Goal: Task Accomplishment & Management: Manage account settings

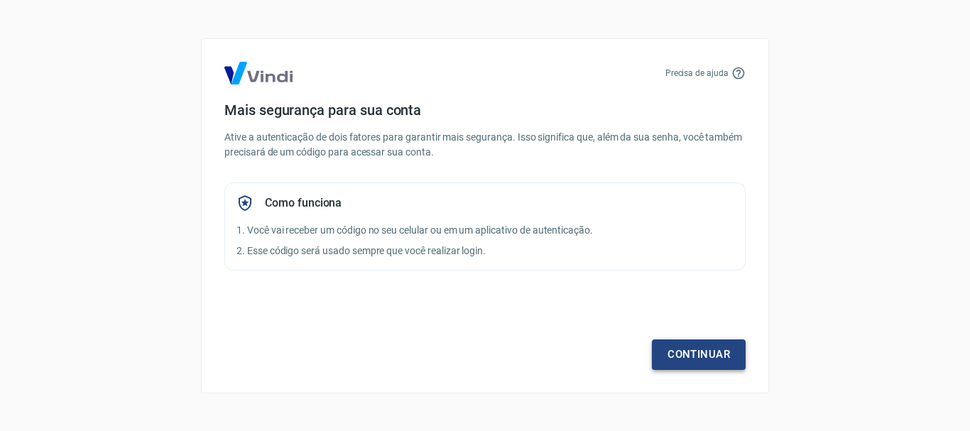
click at [707, 355] on link "Continuar" at bounding box center [699, 354] width 94 height 30
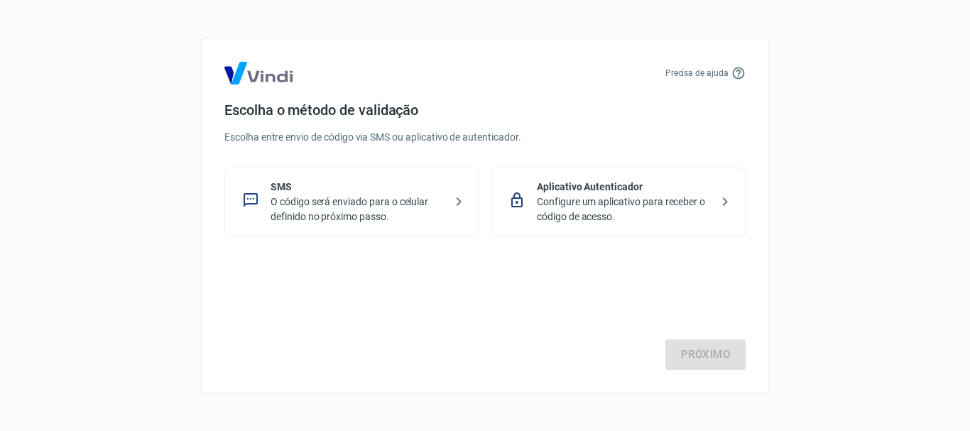
click at [294, 205] on p "O código será enviado para o celular definido no próximo passo." at bounding box center [358, 210] width 174 height 30
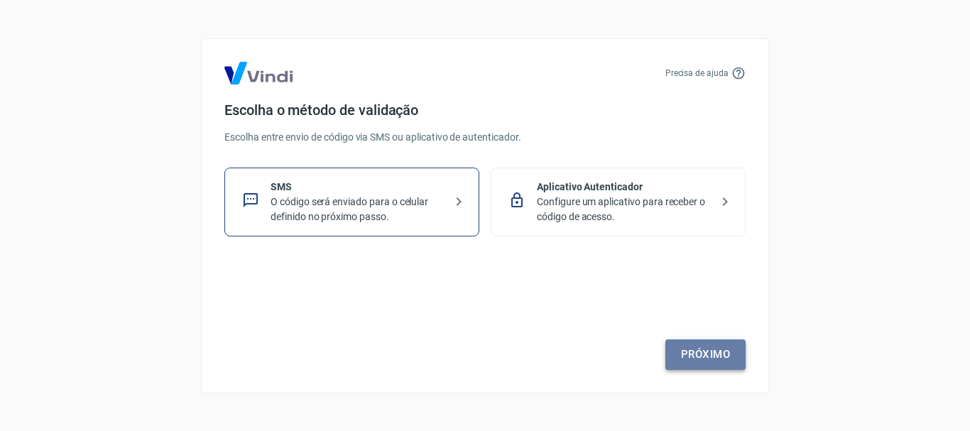
click at [702, 359] on link "Próximo" at bounding box center [705, 354] width 80 height 30
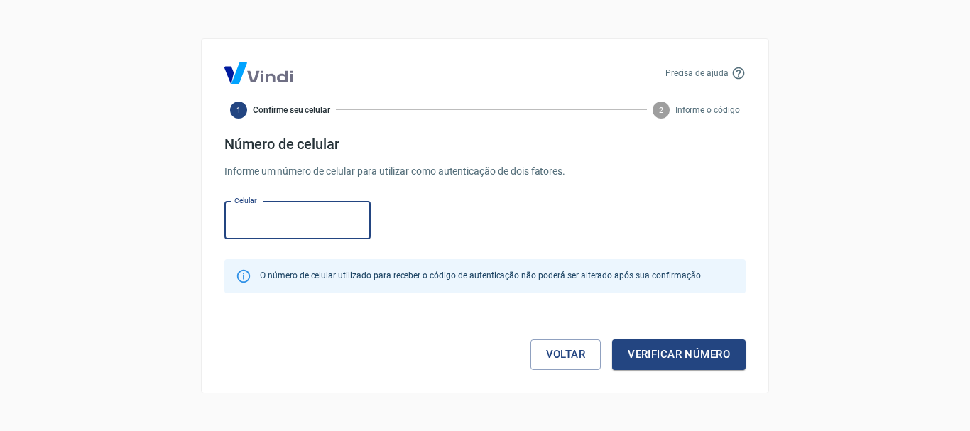
click at [320, 223] on input "Celular" at bounding box center [297, 221] width 146 height 38
type input "[PHONE_NUMBER]"
click at [704, 357] on button "Verificar número" at bounding box center [678, 354] width 133 height 30
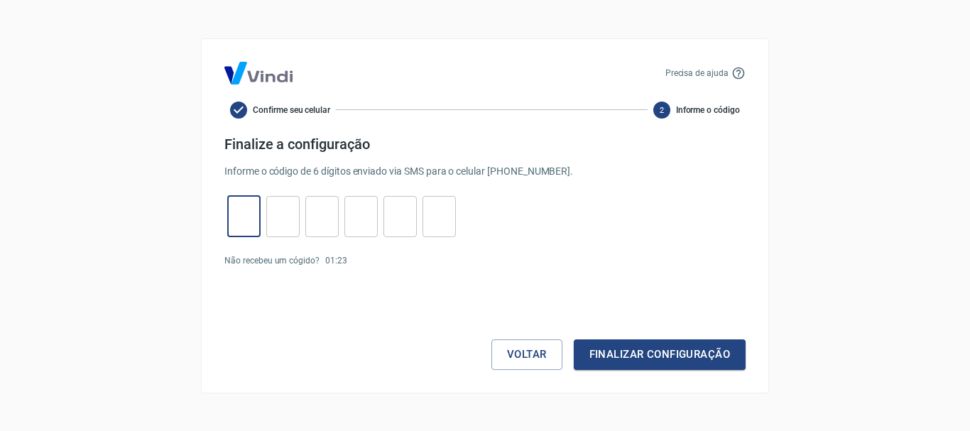
click at [248, 215] on input "tel" at bounding box center [243, 216] width 33 height 31
type input "7"
type input "5"
type input "4"
type input "0"
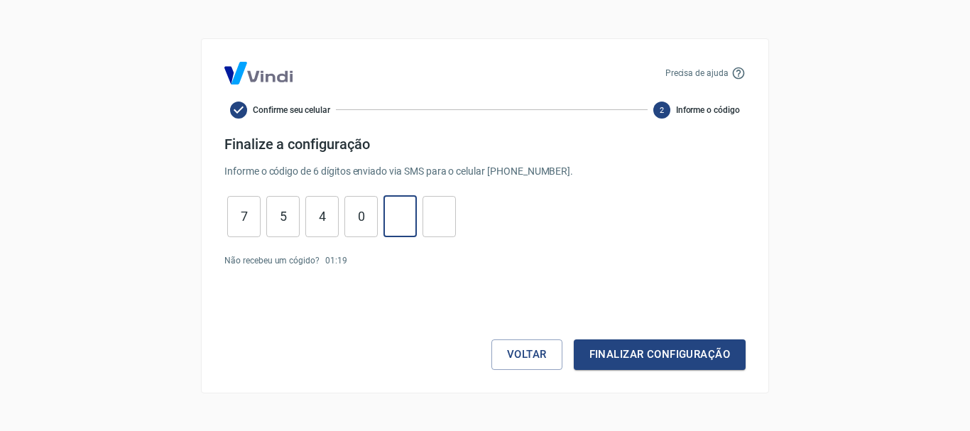
type input "8"
type input "7"
click at [676, 356] on button "Finalizar configuração" at bounding box center [660, 354] width 172 height 30
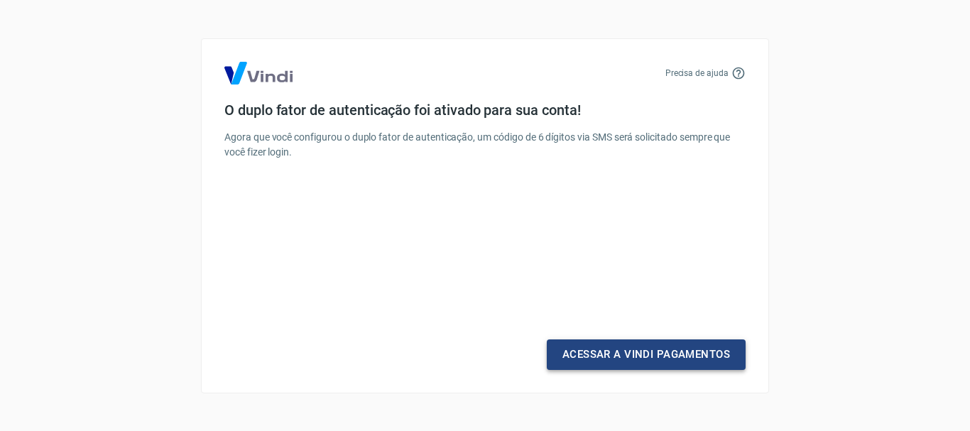
click at [676, 356] on link "Acessar a Vindi Pagamentos" at bounding box center [646, 354] width 199 height 30
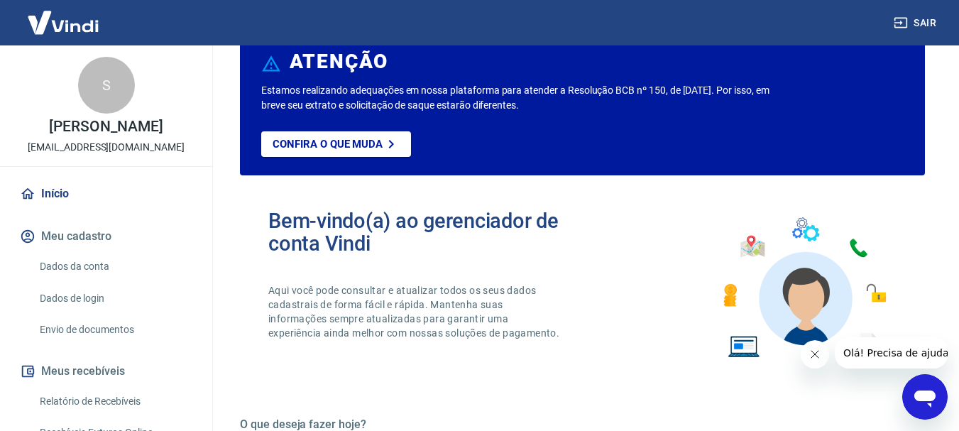
scroll to position [213, 0]
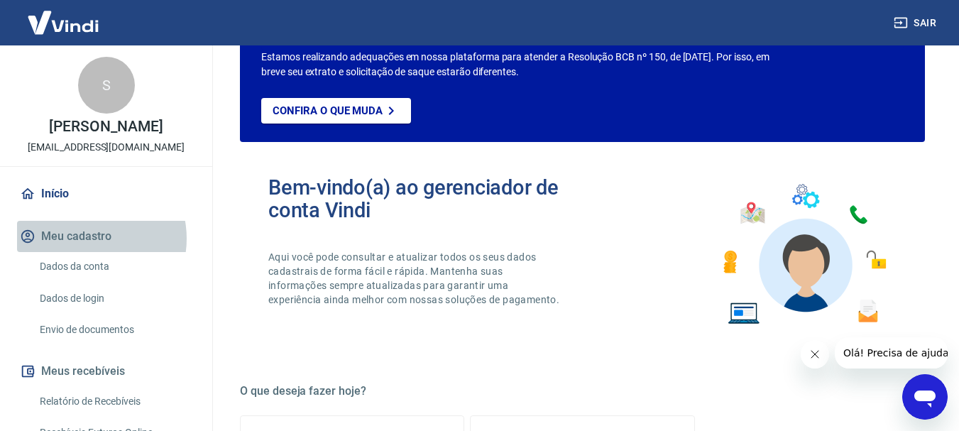
click at [87, 239] on button "Meu cadastro" at bounding box center [106, 236] width 178 height 31
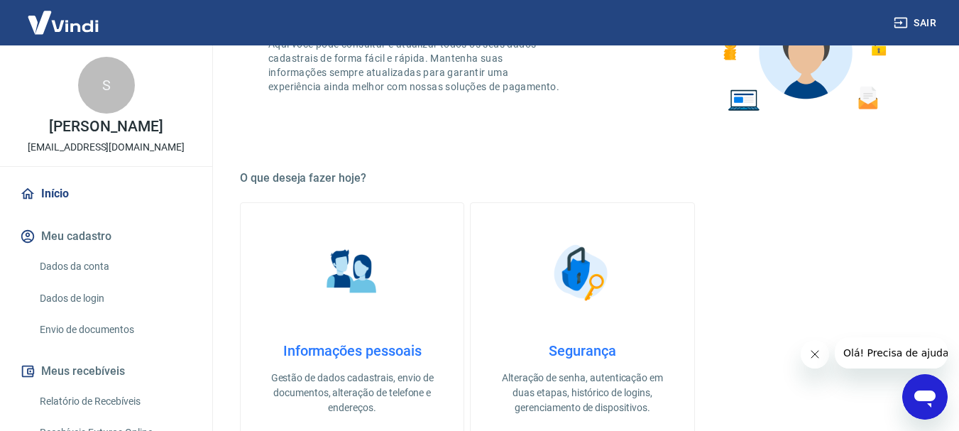
scroll to position [426, 0]
click at [87, 264] on link "Dados da conta" at bounding box center [114, 266] width 161 height 29
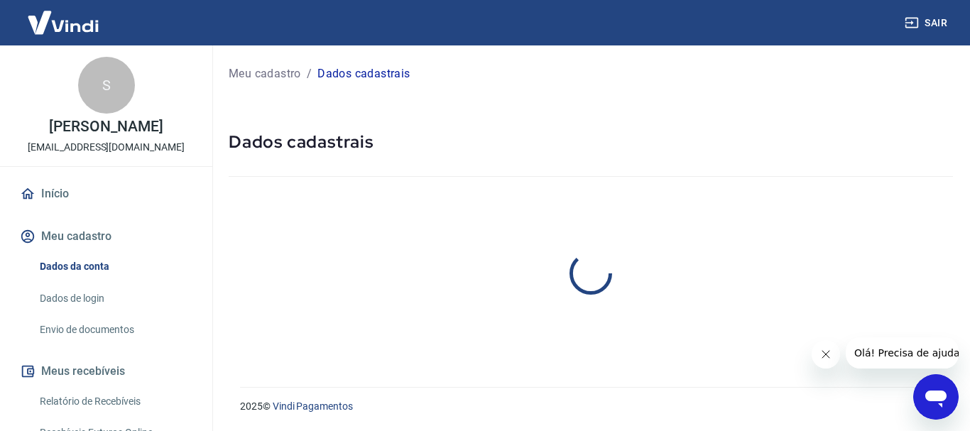
select select "MG"
select select "business"
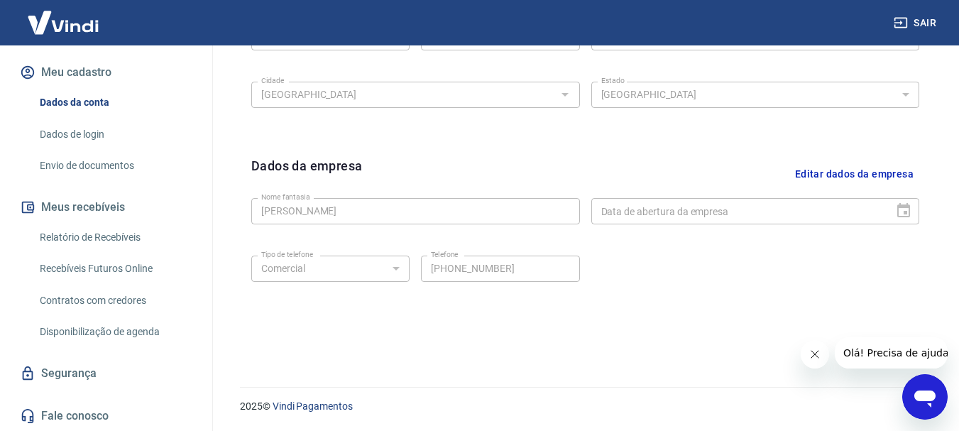
scroll to position [165, 0]
click at [122, 242] on link "Relatório de Recebíveis" at bounding box center [114, 236] width 161 height 29
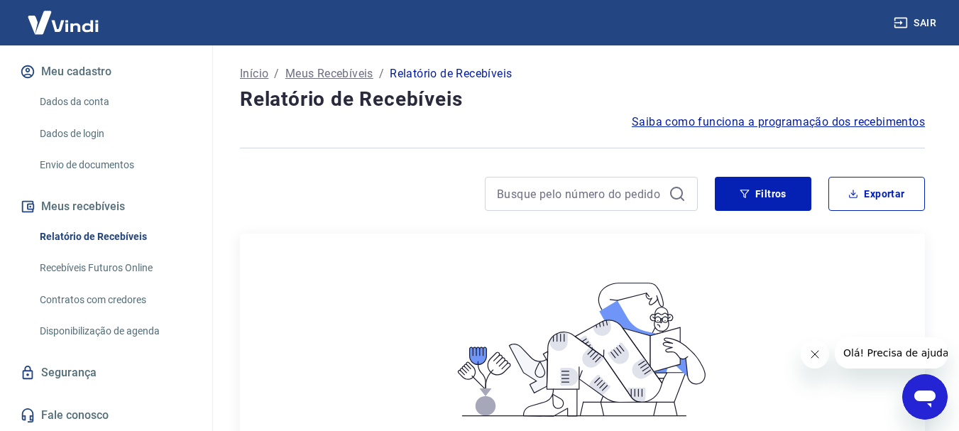
click at [128, 271] on link "Recebíveis Futuros Online" at bounding box center [114, 267] width 161 height 29
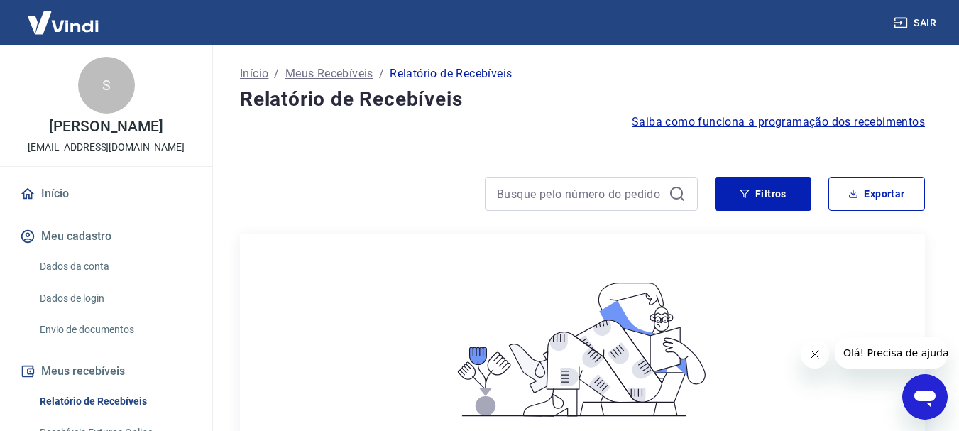
drag, startPoint x: 926, startPoint y: 19, endPoint x: 918, endPoint y: 28, distance: 11.6
click at [922, 25] on button "Sair" at bounding box center [916, 23] width 51 height 26
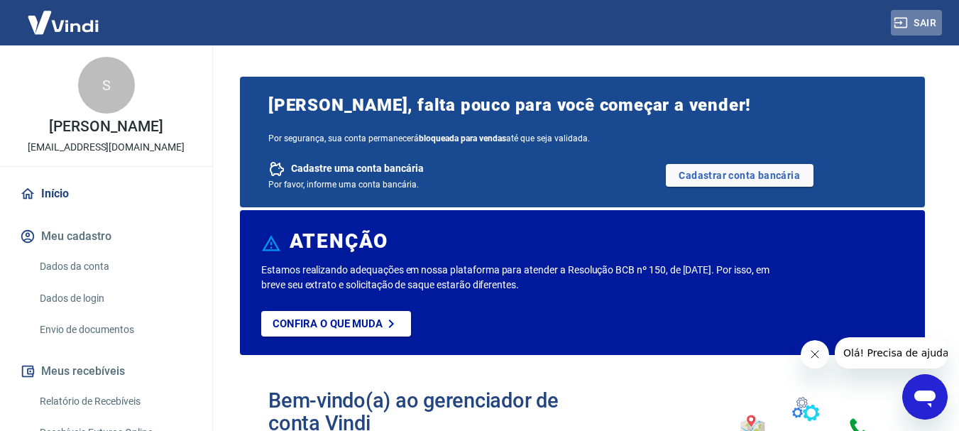
click at [925, 23] on button "Sair" at bounding box center [916, 23] width 51 height 26
